Goal: Manage account settings

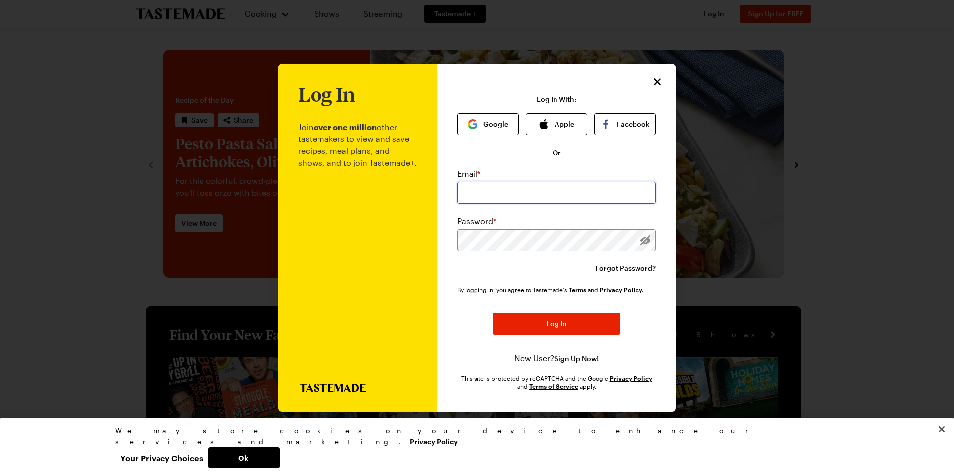
click at [524, 188] on input "email" at bounding box center [556, 193] width 199 height 22
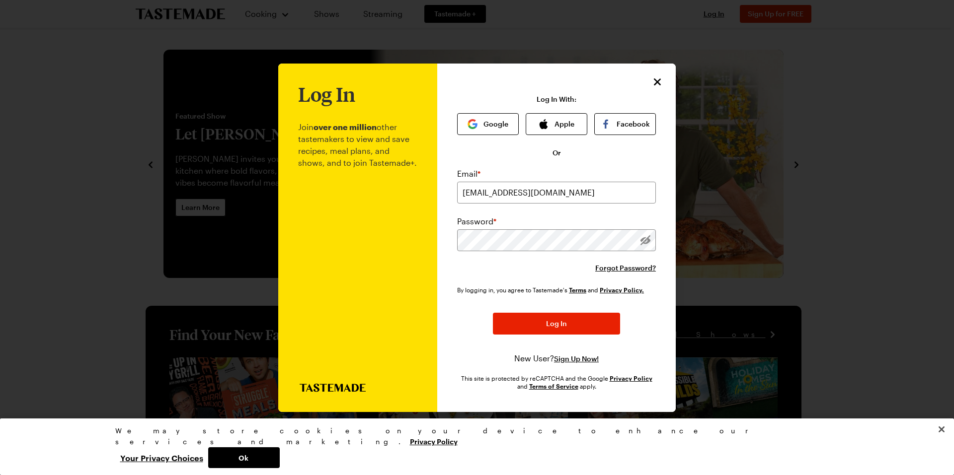
click at [639, 366] on div "Log In With: Google Apple Facebook Or Email * [EMAIL_ADDRESS][DOMAIN_NAME] Pass…" at bounding box center [556, 242] width 199 height 295
click at [542, 329] on button "Log In" at bounding box center [556, 324] width 127 height 22
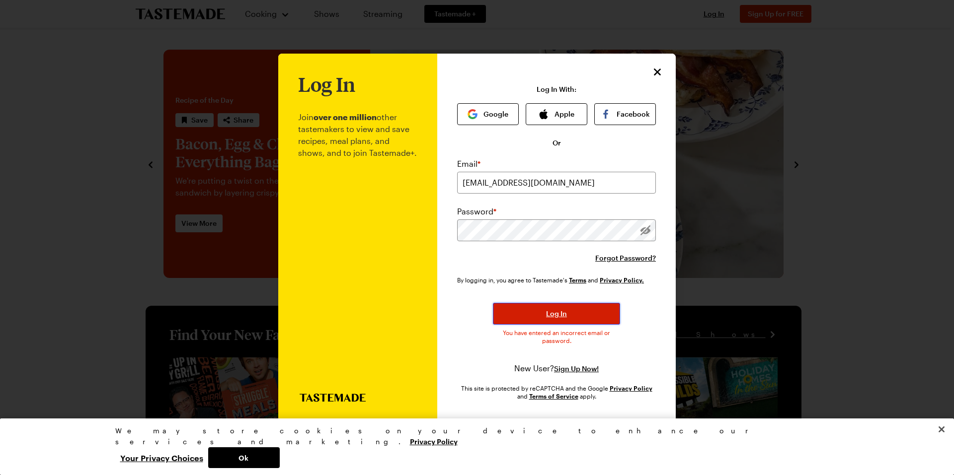
click at [550, 307] on button "Log In" at bounding box center [556, 314] width 127 height 22
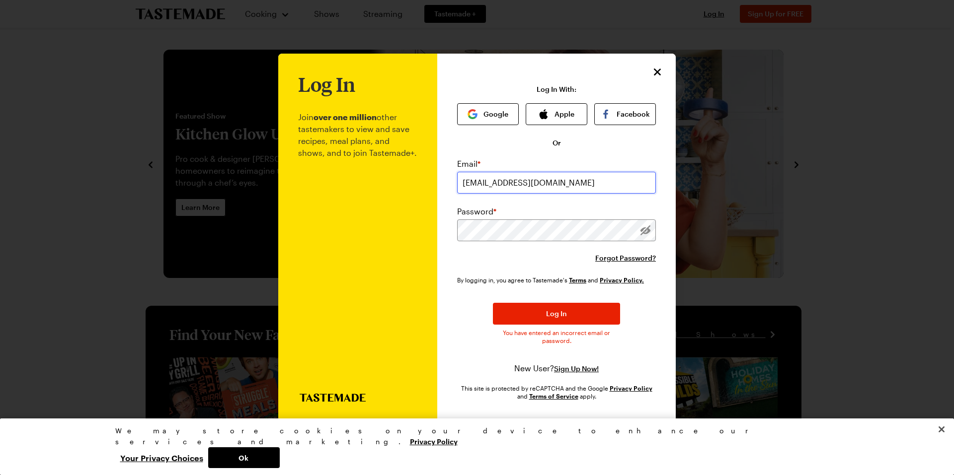
type input "[DOMAIN_NAME][EMAIL_ADDRESS][DOMAIN_NAME]"
click at [577, 314] on button "Log In" at bounding box center [556, 314] width 127 height 22
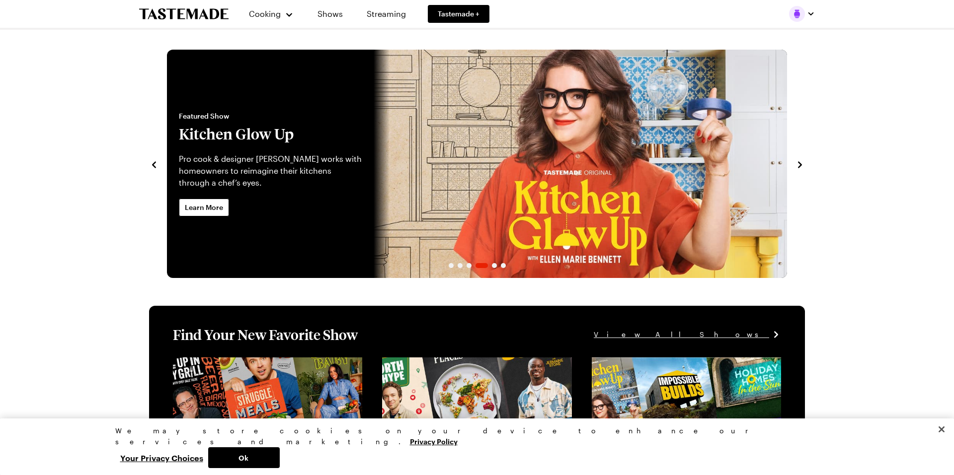
click at [795, 15] on img "button" at bounding box center [797, 14] width 16 height 16
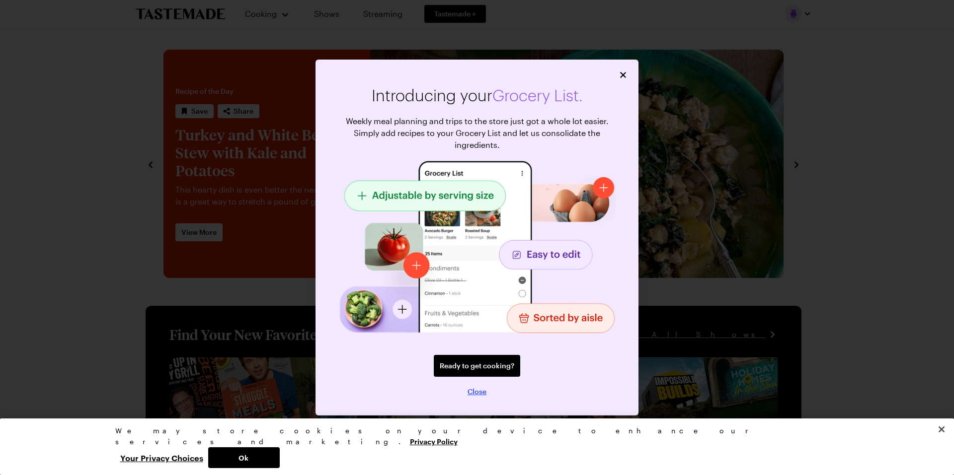
click at [476, 394] on span "Close" at bounding box center [476, 392] width 19 height 10
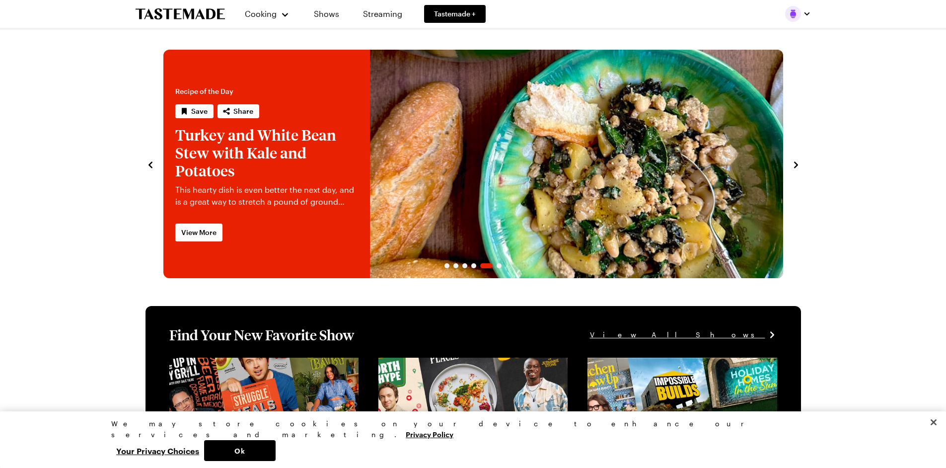
click at [798, 17] on div at bounding box center [798, 14] width 26 height 16
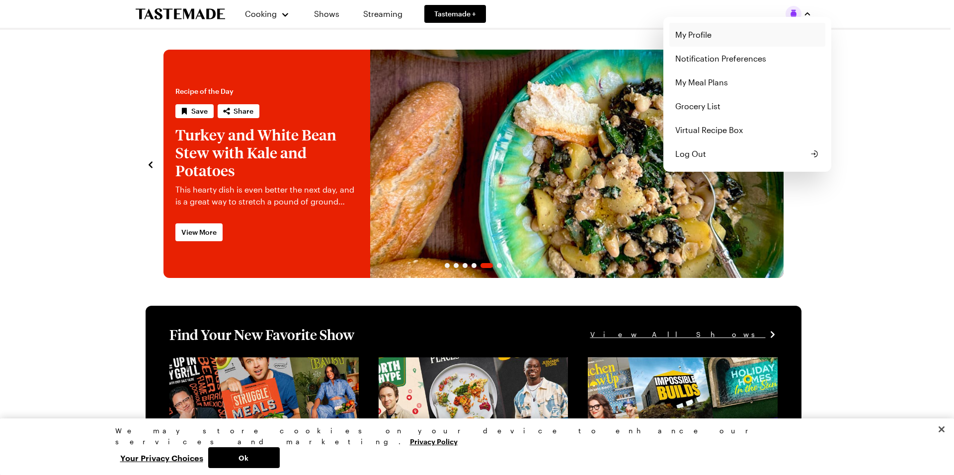
click at [708, 35] on link "My Profile" at bounding box center [747, 35] width 156 height 24
